Goal: Task Accomplishment & Management: Use online tool/utility

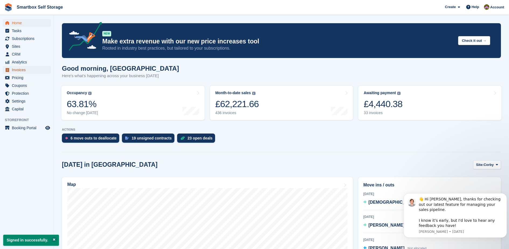
click at [39, 71] on span "Invoices" at bounding box center [28, 70] width 32 height 8
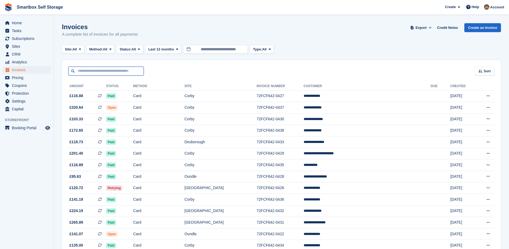
click at [111, 74] on input "text" at bounding box center [105, 71] width 75 height 9
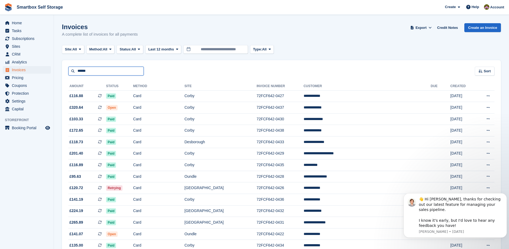
type input "*****"
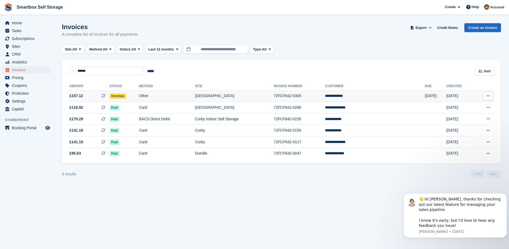
click at [218, 98] on td "[GEOGRAPHIC_DATA]" at bounding box center [234, 96] width 79 height 12
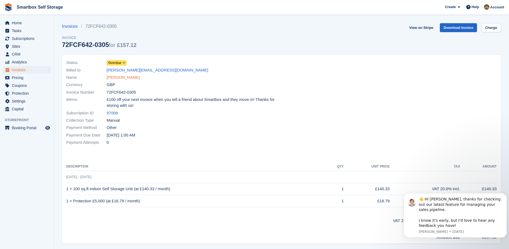
click at [128, 80] on link "Sarah Keeping" at bounding box center [123, 77] width 33 height 6
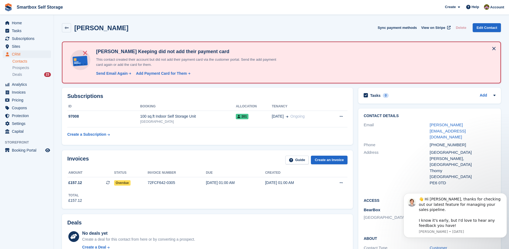
click at [128, 80] on div "Sarah Keeping did not add their payment card This contact created their account…" at bounding box center [281, 62] width 439 height 42
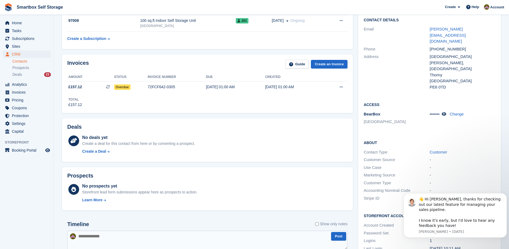
scroll to position [98, 0]
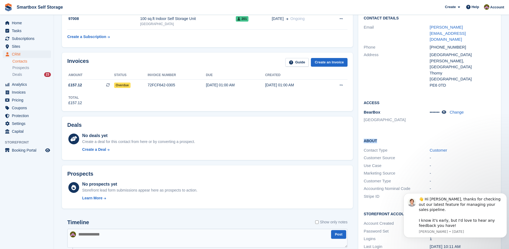
drag, startPoint x: 499, startPoint y: 103, endPoint x: 496, endPoint y: 128, distance: 24.7
click at [496, 128] on div "Contact Details Email sarah.keeping@icloud.com Phone +447973661385 Address sain…" at bounding box center [430, 133] width 143 height 245
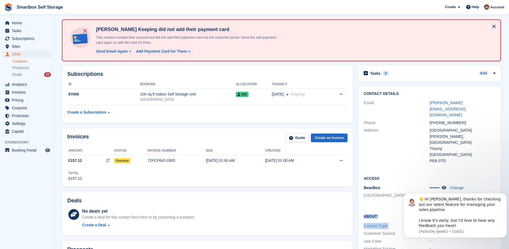
scroll to position [22, 0]
drag, startPoint x: 463, startPoint y: 109, endPoint x: 414, endPoint y: 111, distance: 49.6
click at [414, 119] on div "Phone +447973661385" at bounding box center [430, 123] width 132 height 8
copy div "+447973661385"
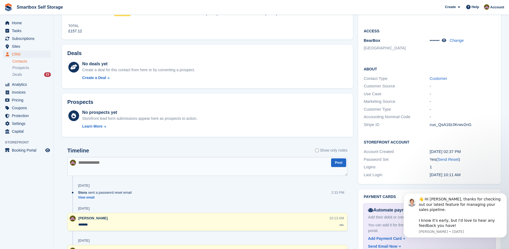
scroll to position [179, 0]
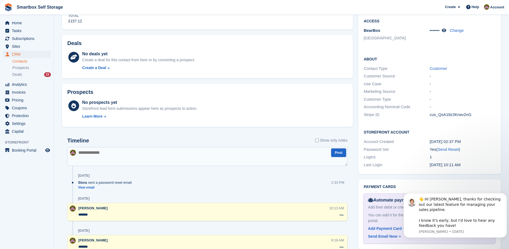
click at [182, 155] on textarea at bounding box center [207, 156] width 280 height 19
type textarea "**********"
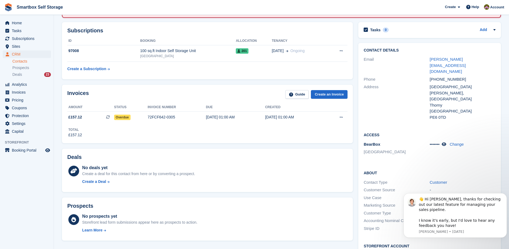
scroll to position [64, 0]
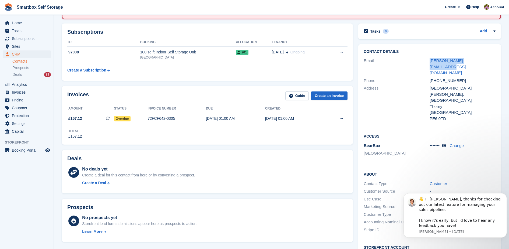
drag, startPoint x: 483, startPoint y: 59, endPoint x: 422, endPoint y: 59, distance: 61.1
click at [422, 59] on div "Email sarah.keeping@icloud.com" at bounding box center [430, 67] width 132 height 20
copy div "sarah.keeping@icloud.com"
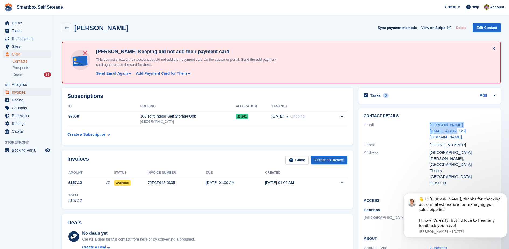
click at [16, 94] on span "Invoices" at bounding box center [28, 92] width 32 height 8
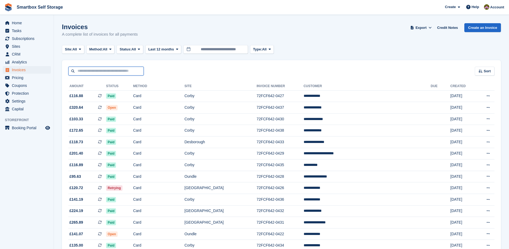
click at [115, 71] on input "text" at bounding box center [105, 71] width 75 height 9
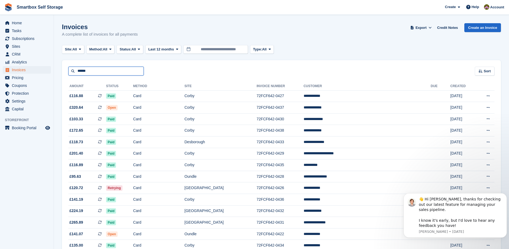
type input "******"
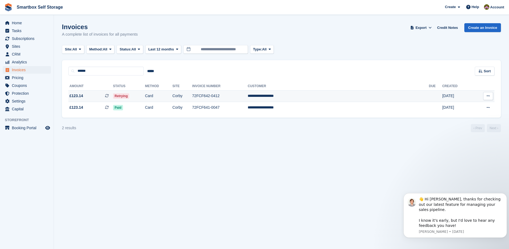
click at [145, 92] on td "Retrying" at bounding box center [129, 96] width 32 height 12
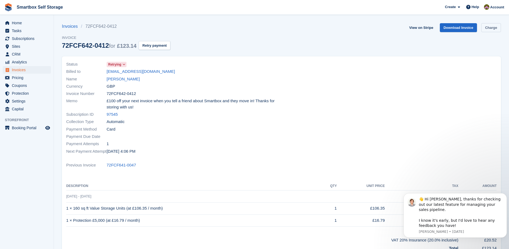
click at [488, 26] on link "Charge" at bounding box center [492, 27] width 20 height 9
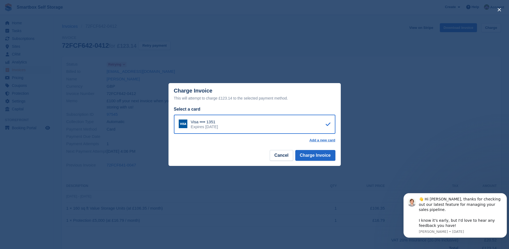
click at [251, 128] on div "Visa •••• 1351 Expires January 2026" at bounding box center [255, 123] width 162 height 19
click at [310, 157] on button "Charge Invoice" at bounding box center [315, 155] width 40 height 11
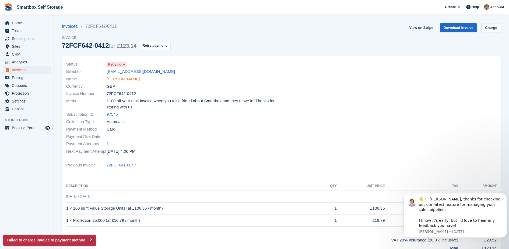
click at [120, 78] on link "Alaric James Nursey" at bounding box center [123, 79] width 33 height 6
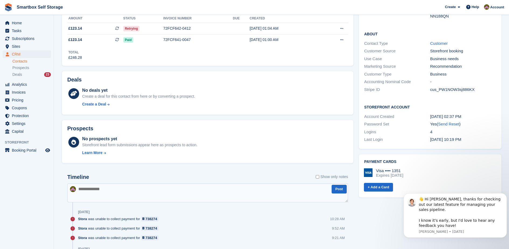
scroll to position [109, 0]
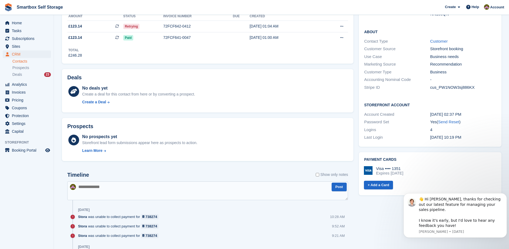
click at [301, 196] on textarea at bounding box center [207, 190] width 281 height 19
click at [79, 186] on textarea "**********" at bounding box center [207, 190] width 281 height 19
type textarea "**********"
click at [221, 189] on textarea "**********" at bounding box center [207, 190] width 281 height 19
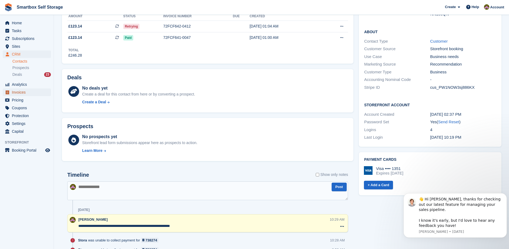
click at [27, 92] on span "Invoices" at bounding box center [28, 92] width 32 height 8
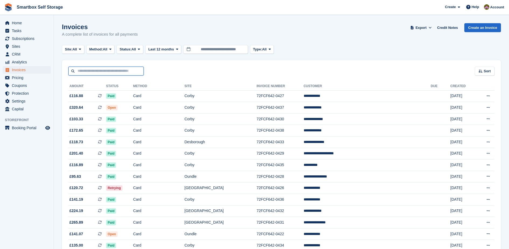
click at [105, 73] on input "text" at bounding box center [105, 71] width 75 height 9
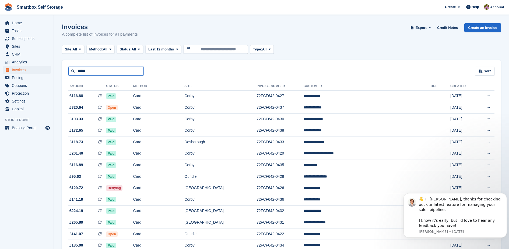
type input "******"
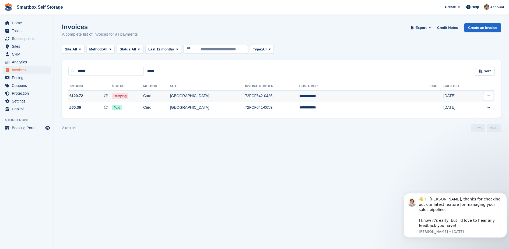
click at [299, 96] on td "72FCF642-0426" at bounding box center [272, 96] width 54 height 12
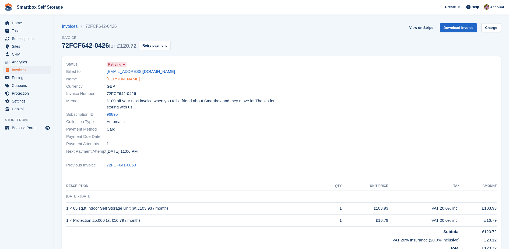
click at [117, 80] on link "[PERSON_NAME]" at bounding box center [123, 79] width 33 height 6
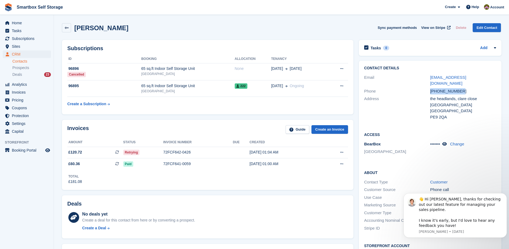
drag, startPoint x: 464, startPoint y: 85, endPoint x: 409, endPoint y: 88, distance: 55.0
click at [409, 88] on div "Phone [PHONE_NUMBER]" at bounding box center [430, 91] width 132 height 8
copy div "+447590232663"
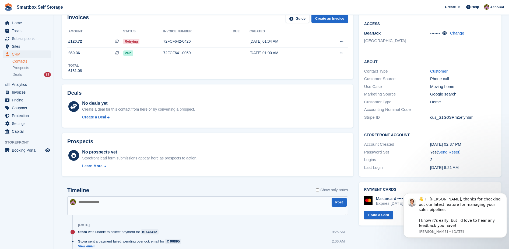
scroll to position [113, 0]
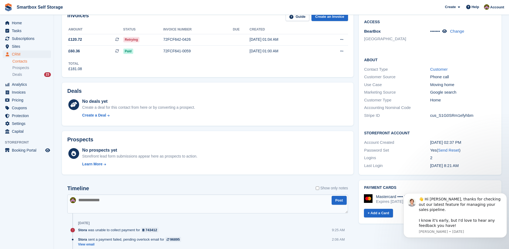
click at [176, 203] on textarea at bounding box center [207, 203] width 281 height 19
type textarea "*******"
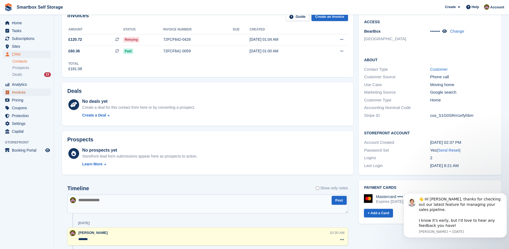
click at [28, 93] on span "Invoices" at bounding box center [28, 92] width 32 height 8
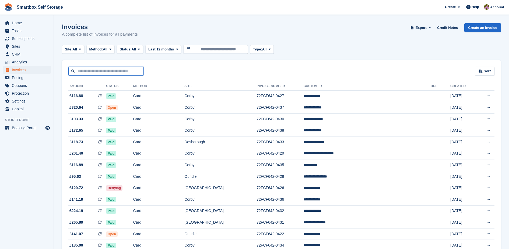
click at [98, 73] on input "text" at bounding box center [105, 71] width 75 height 9
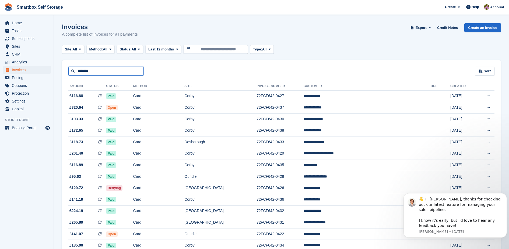
type input "********"
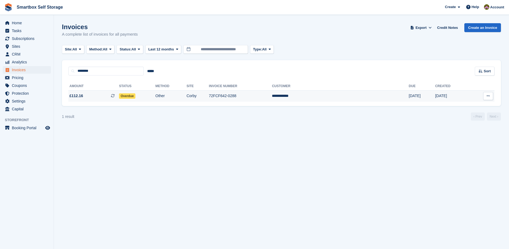
click at [152, 94] on td "Overdue" at bounding box center [137, 95] width 36 height 11
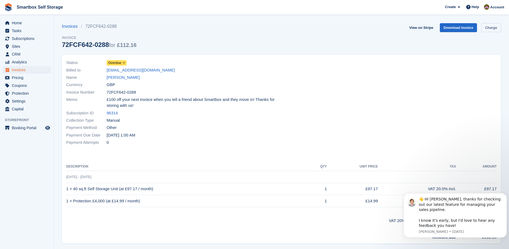
click at [494, 28] on link "Charge" at bounding box center [492, 27] width 20 height 9
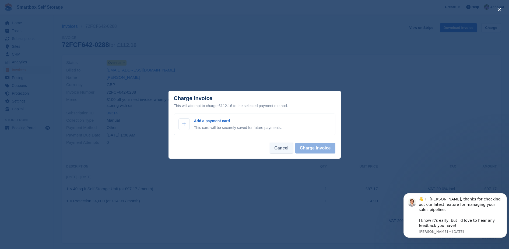
click at [279, 147] on button "Cancel" at bounding box center [281, 147] width 23 height 11
